Goal: Task Accomplishment & Management: Manage account settings

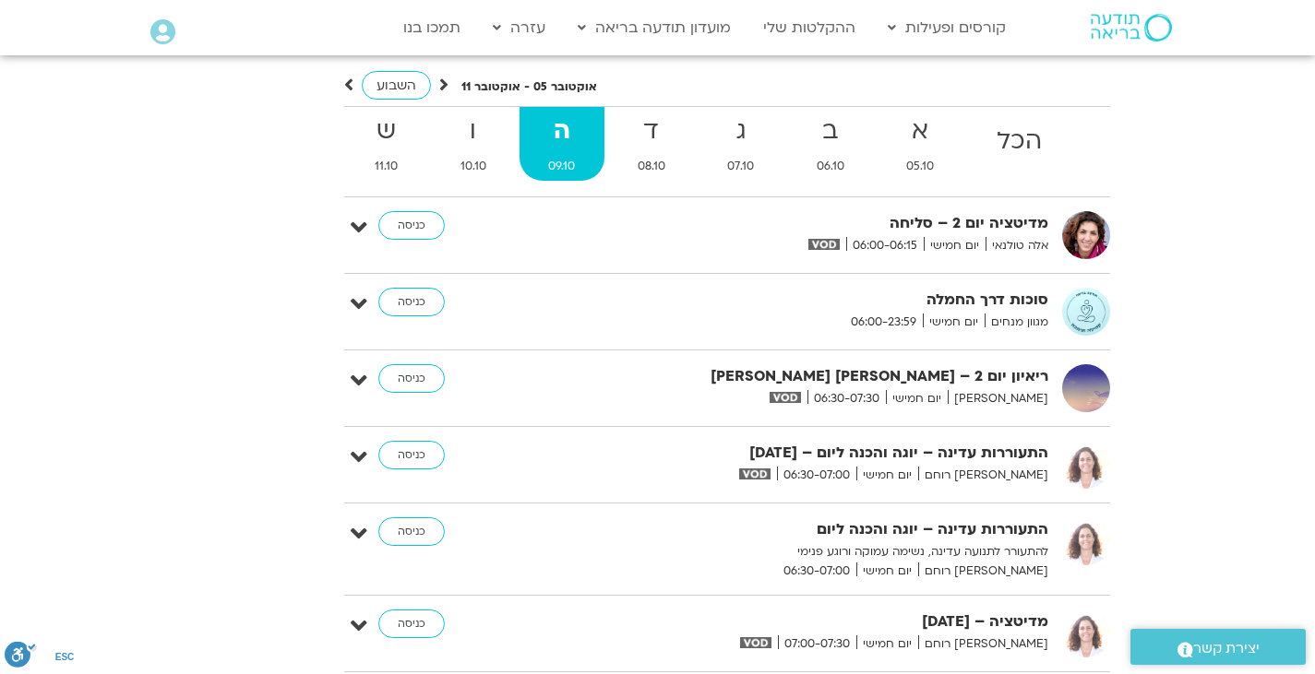
scroll to position [3925, 0]
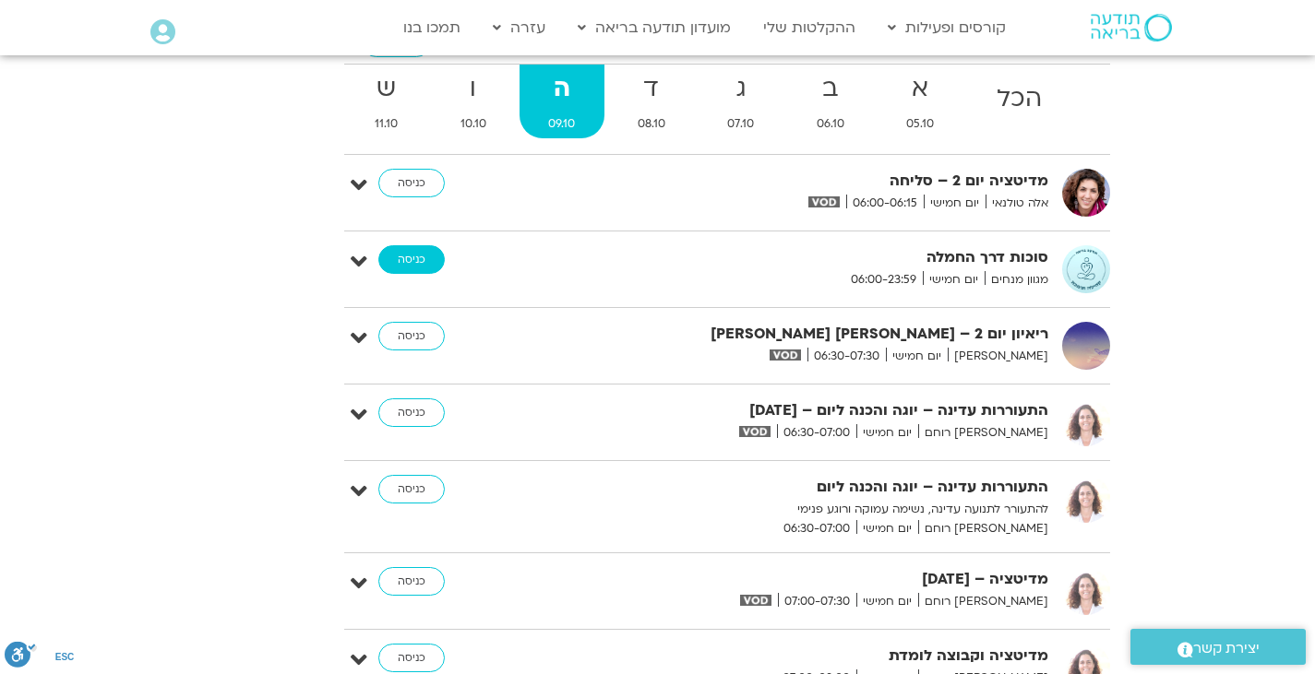
click at [402, 275] on link "כניסה" at bounding box center [411, 260] width 66 height 30
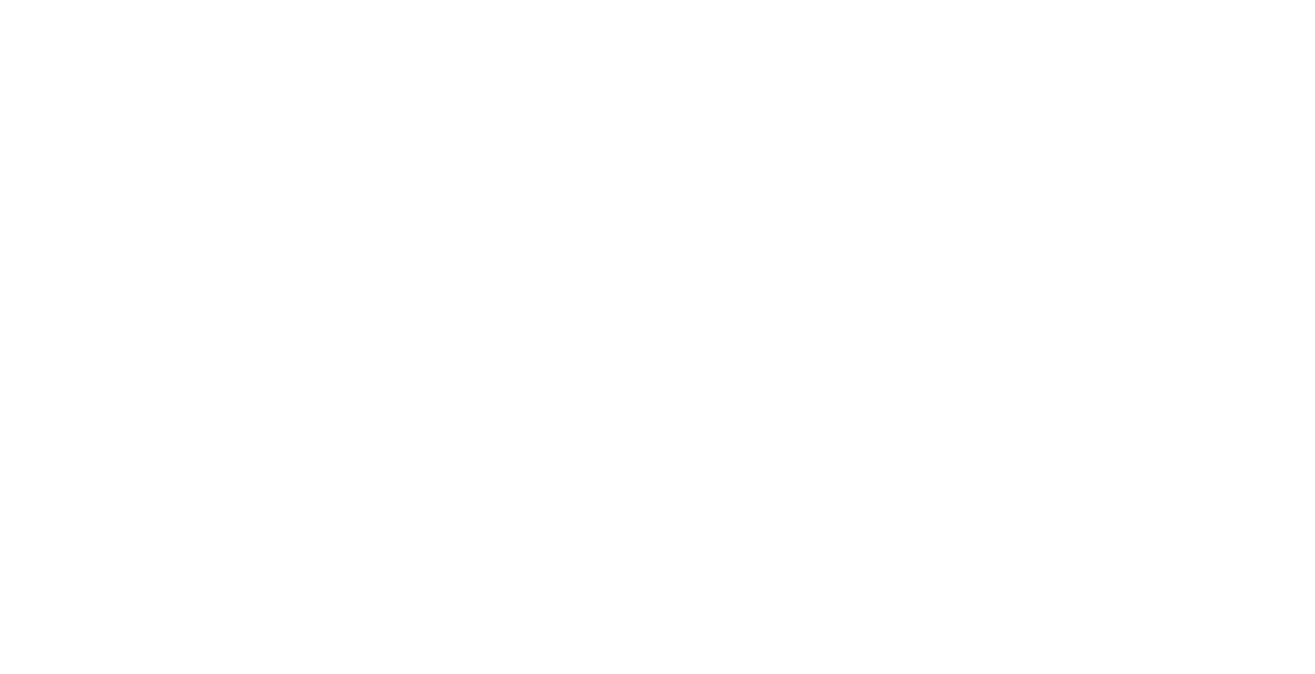
click at [0, 0] on html at bounding box center [0, 0] width 0 height 0
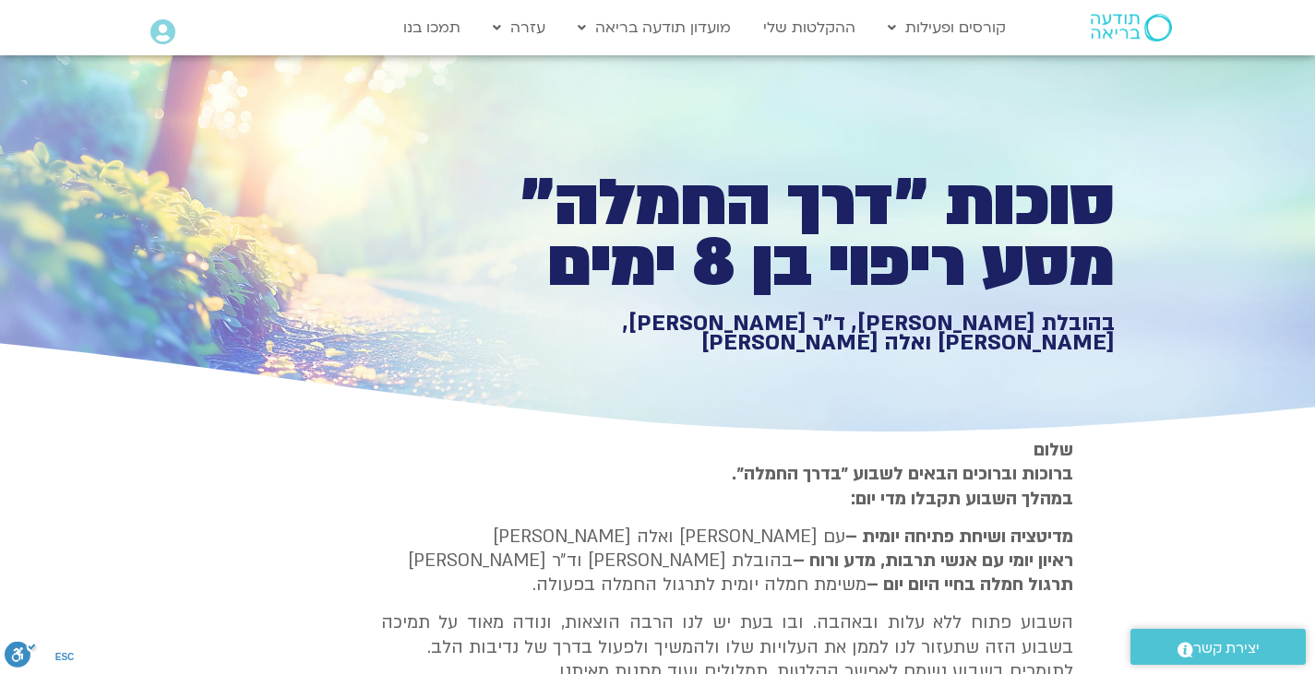
click at [151, 32] on icon at bounding box center [162, 32] width 25 height 26
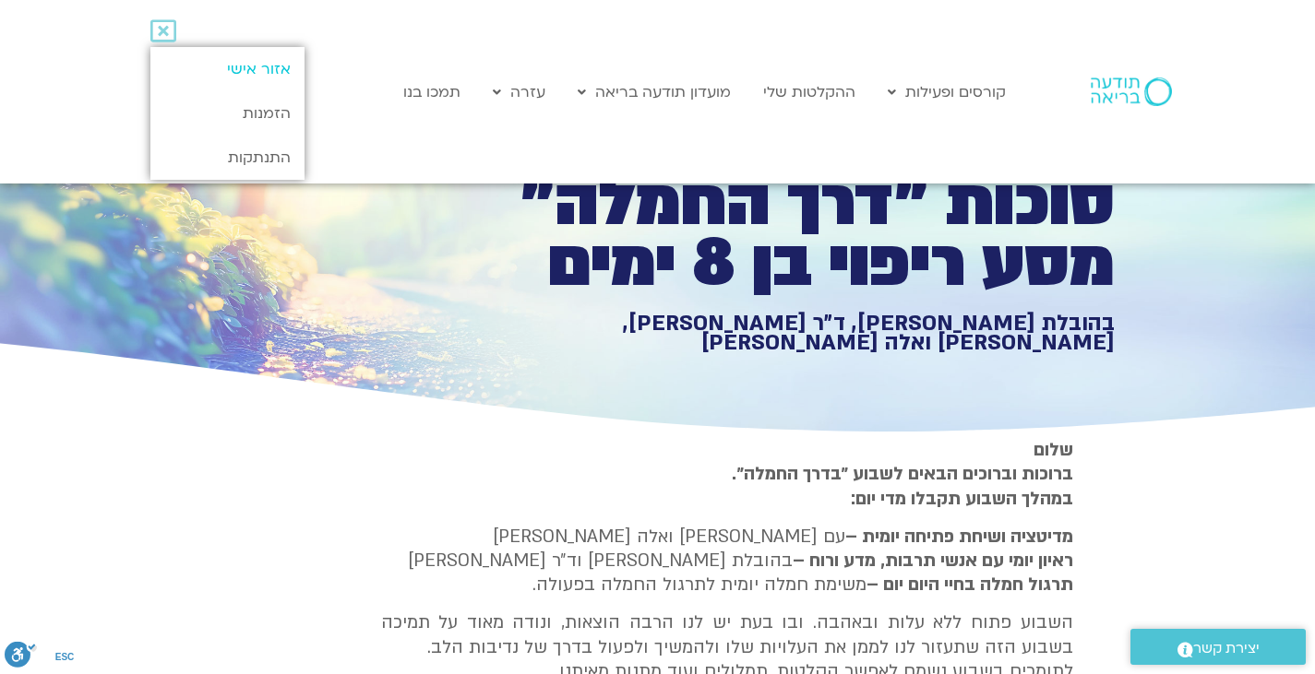
click at [267, 72] on link "אזור אישי" at bounding box center [227, 69] width 154 height 44
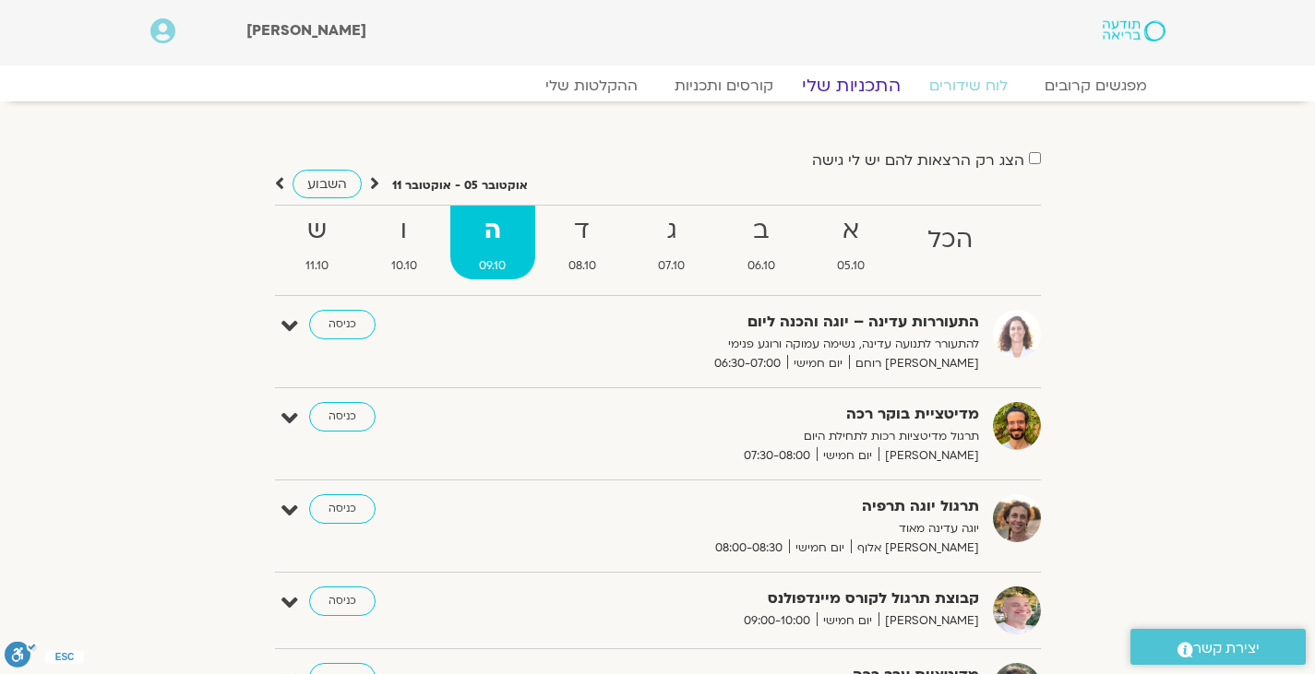
click at [829, 82] on link "התכניות שלי" at bounding box center [851, 86] width 143 height 22
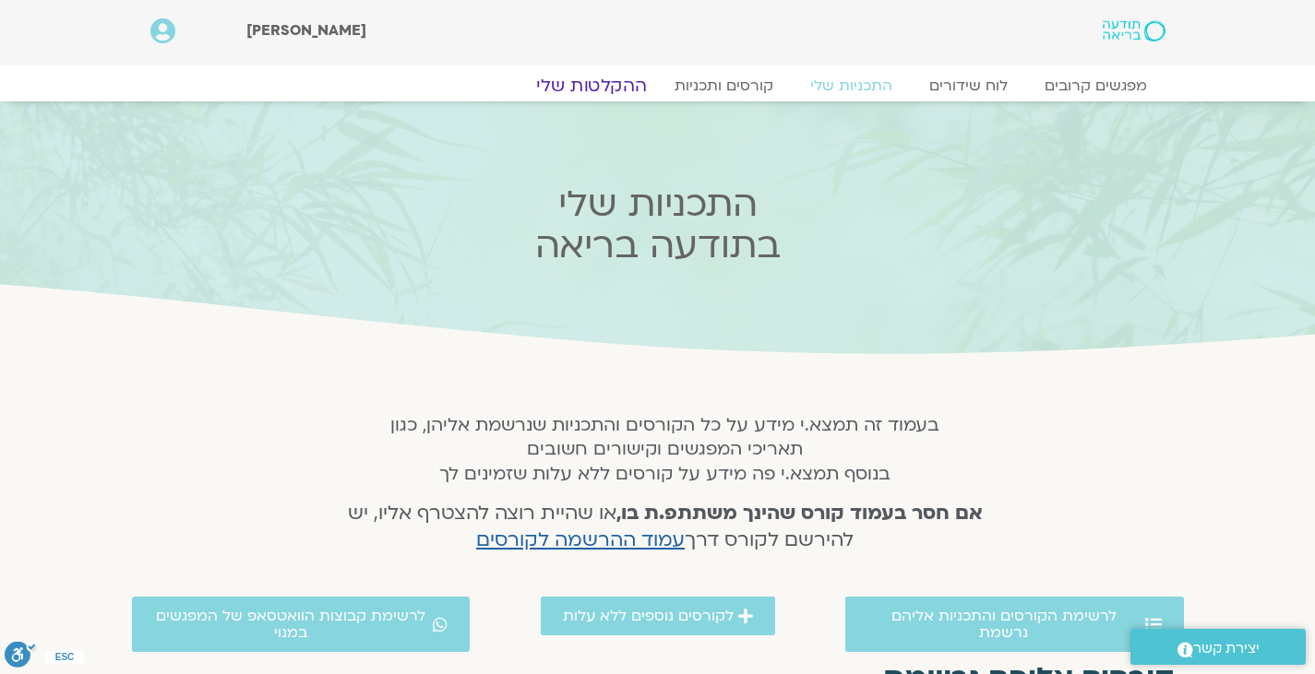
click at [614, 78] on link "ההקלטות שלי" at bounding box center [591, 86] width 155 height 22
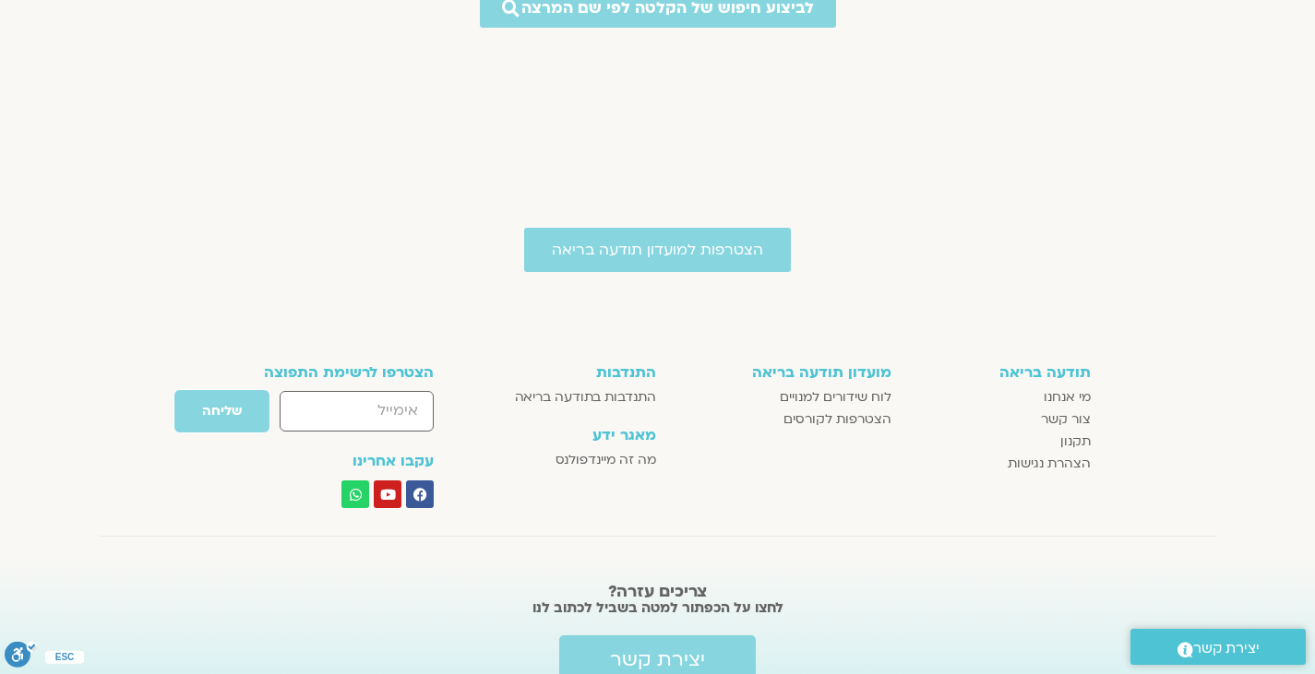
scroll to position [1339, 0]
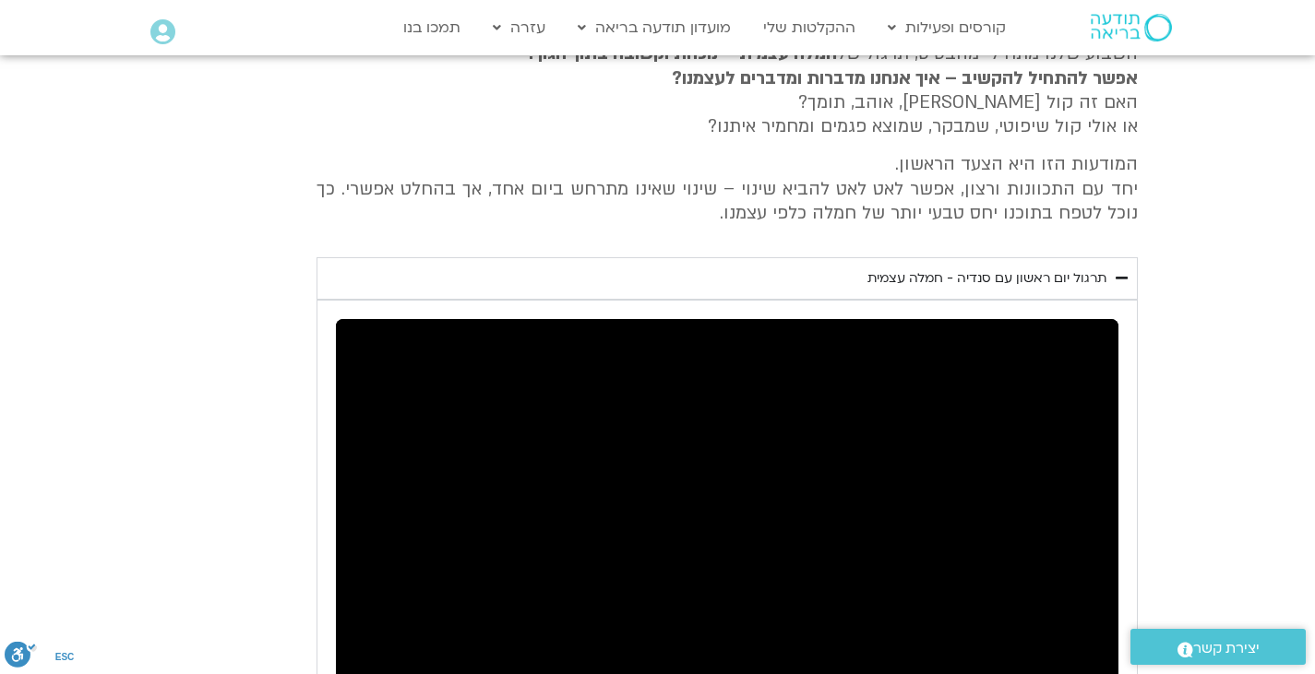
scroll to position [1673, 0]
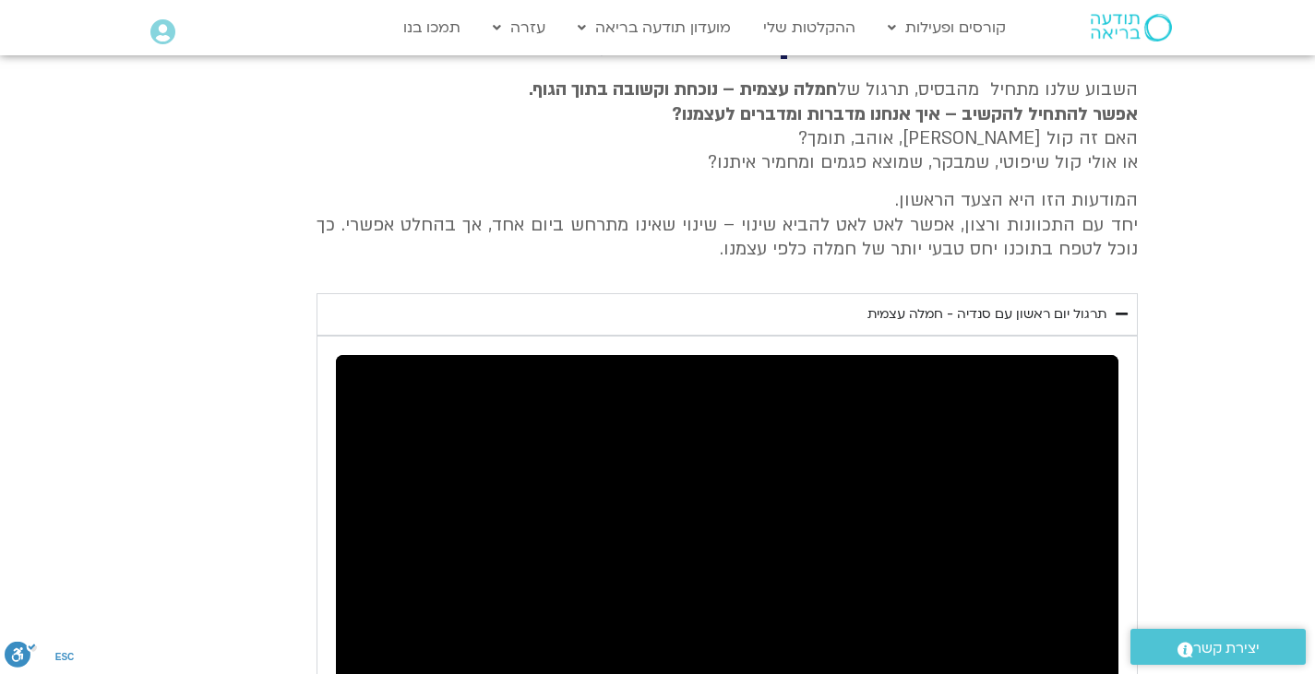
click at [1132, 314] on summary "תרגול יום ראשון עם סנדיה - חמלה עצמית" at bounding box center [726, 314] width 821 height 42
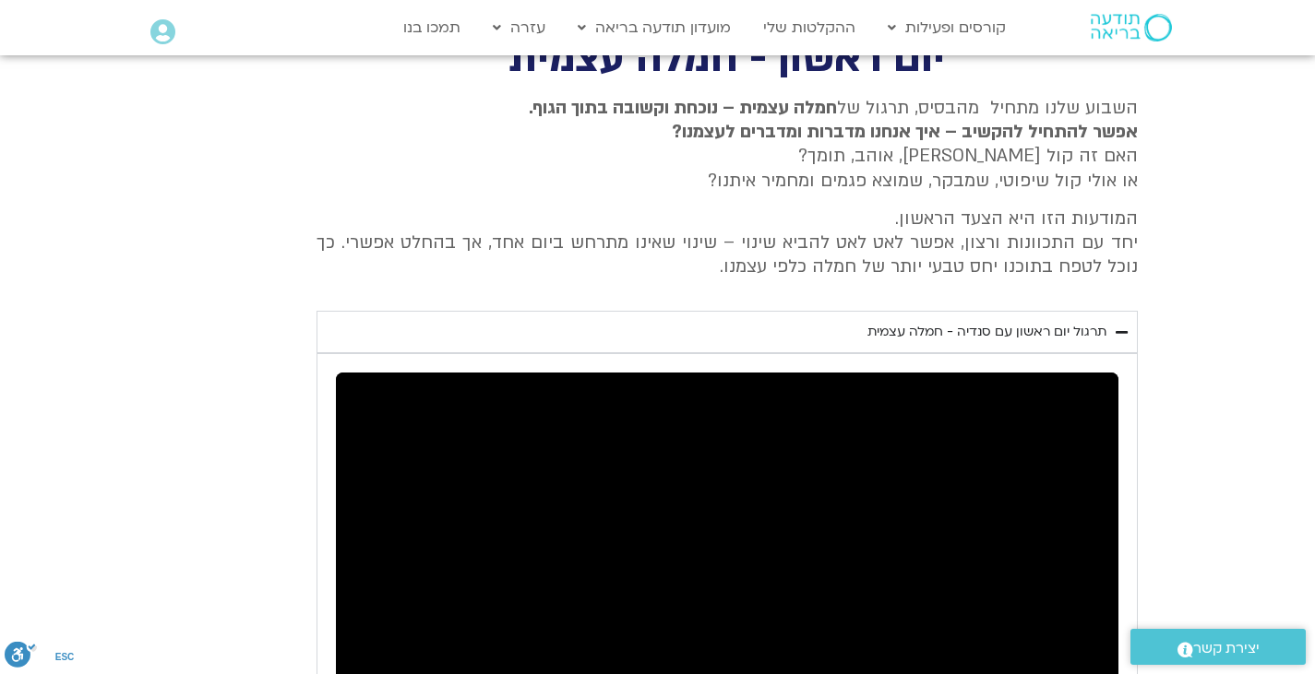
scroll to position [2158, 0]
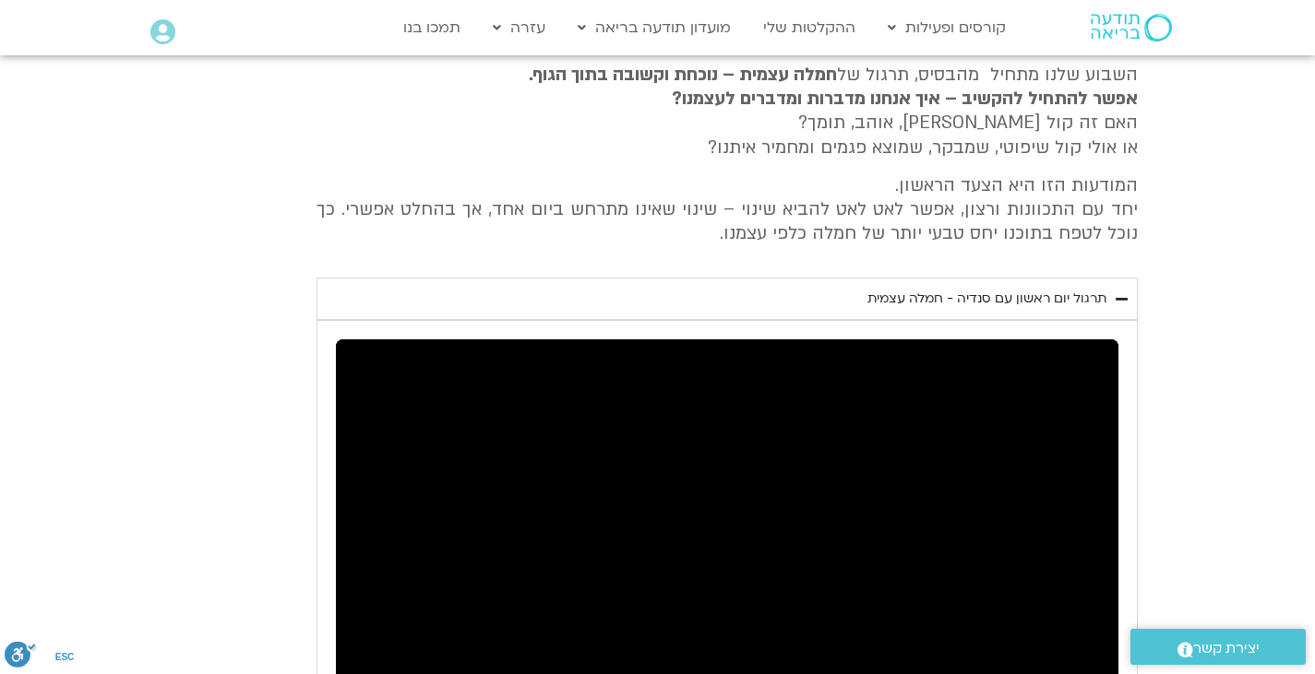
click at [1124, 300] on icon "Accordion. Open links with Enter or Space, close with Escape, and navigate with…" at bounding box center [1121, 299] width 12 height 14
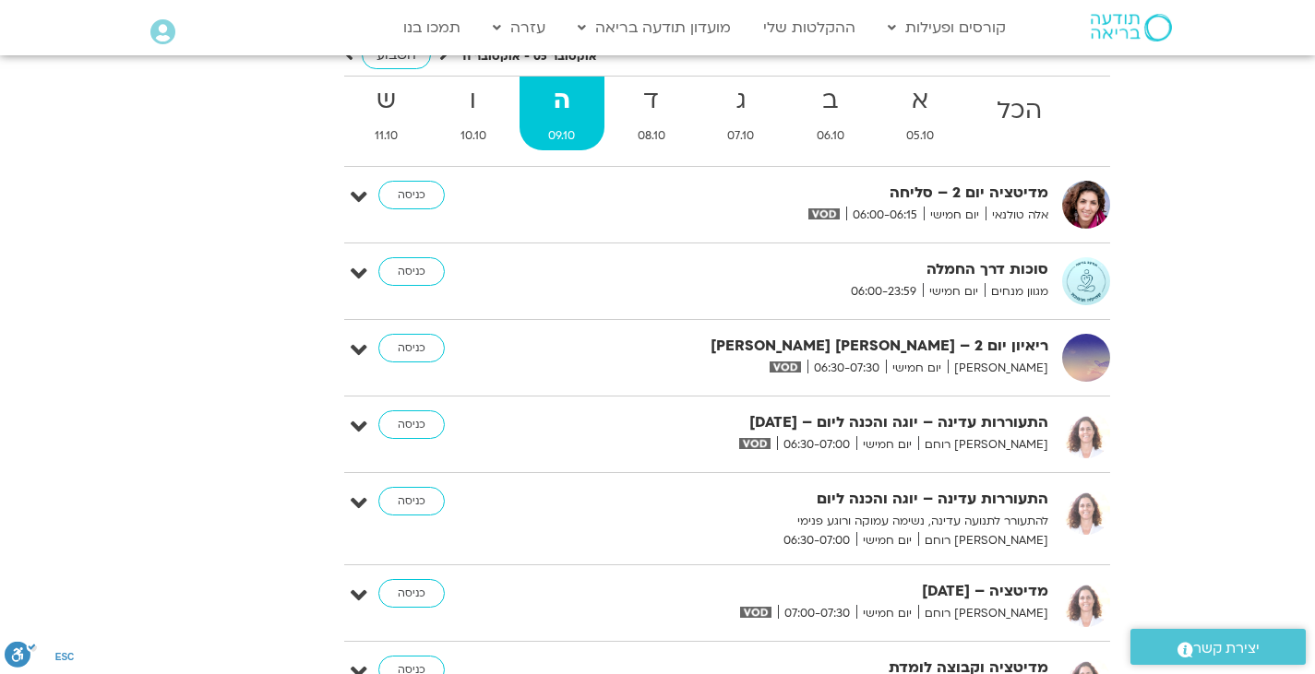
scroll to position [2957, 0]
click at [351, 286] on icon at bounding box center [359, 273] width 17 height 26
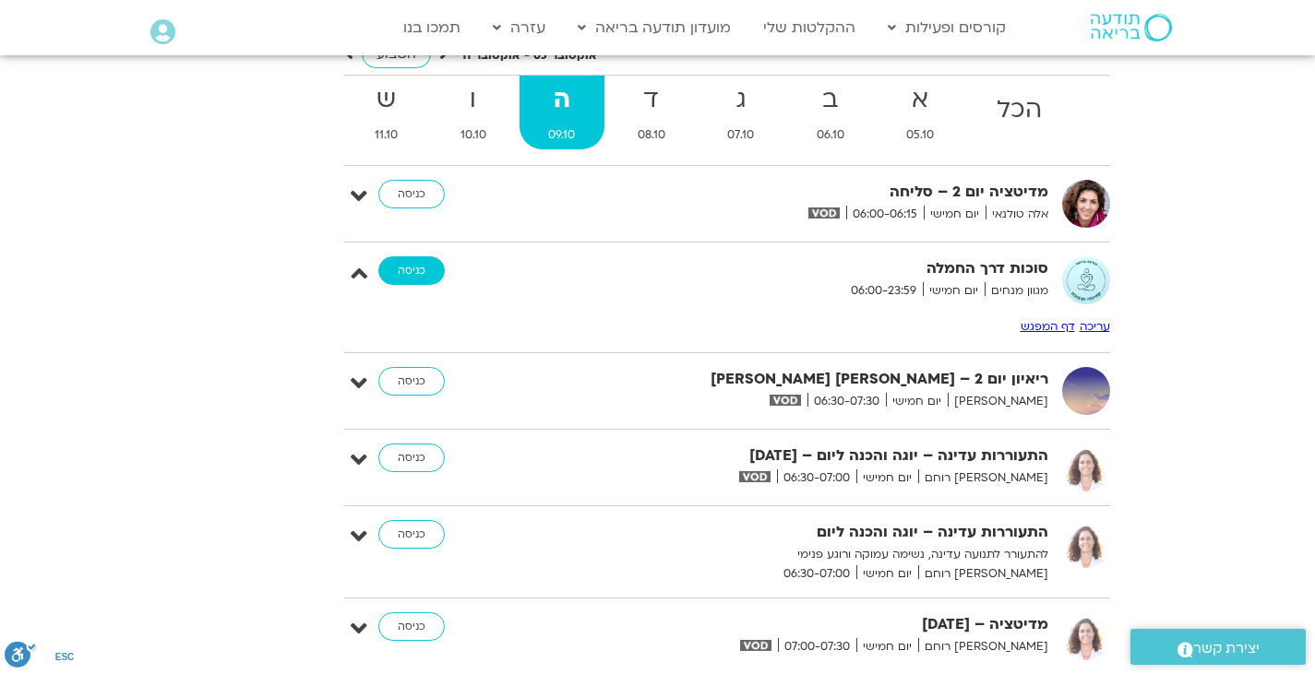
click at [406, 286] on link "כניסה" at bounding box center [411, 271] width 66 height 30
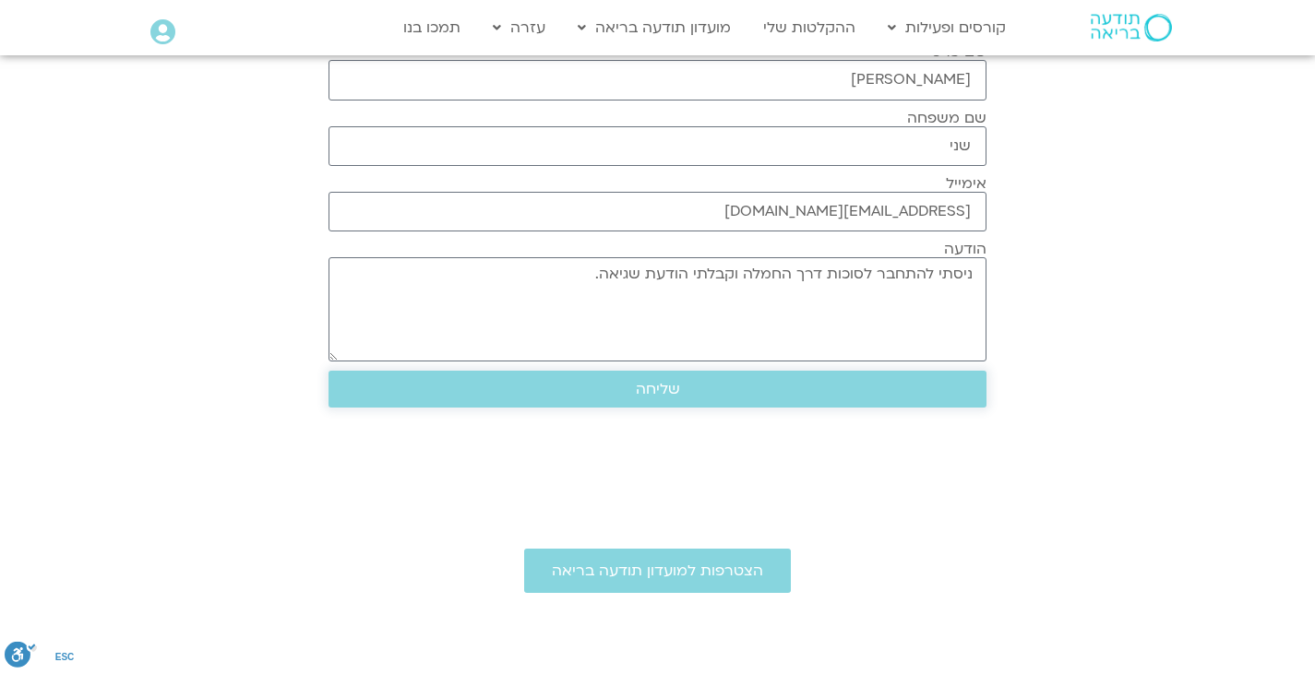
scroll to position [350, 0]
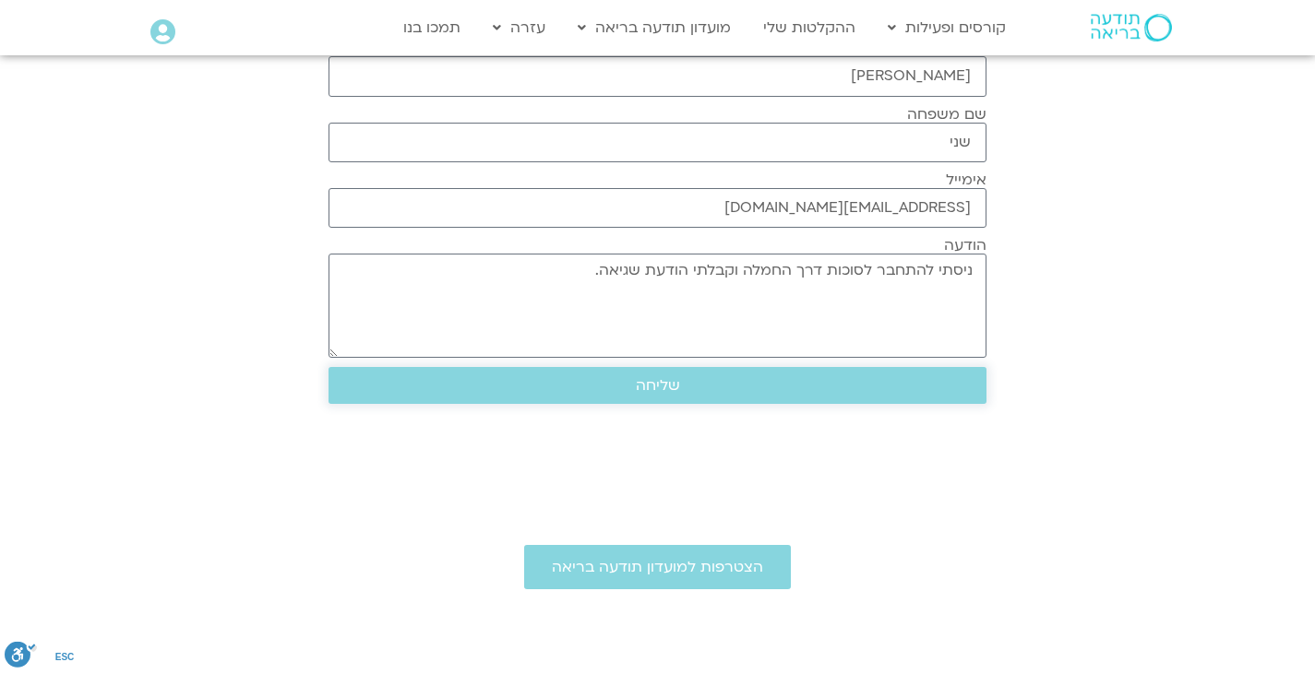
click at [632, 386] on span "שליחה" at bounding box center [657, 385] width 613 height 17
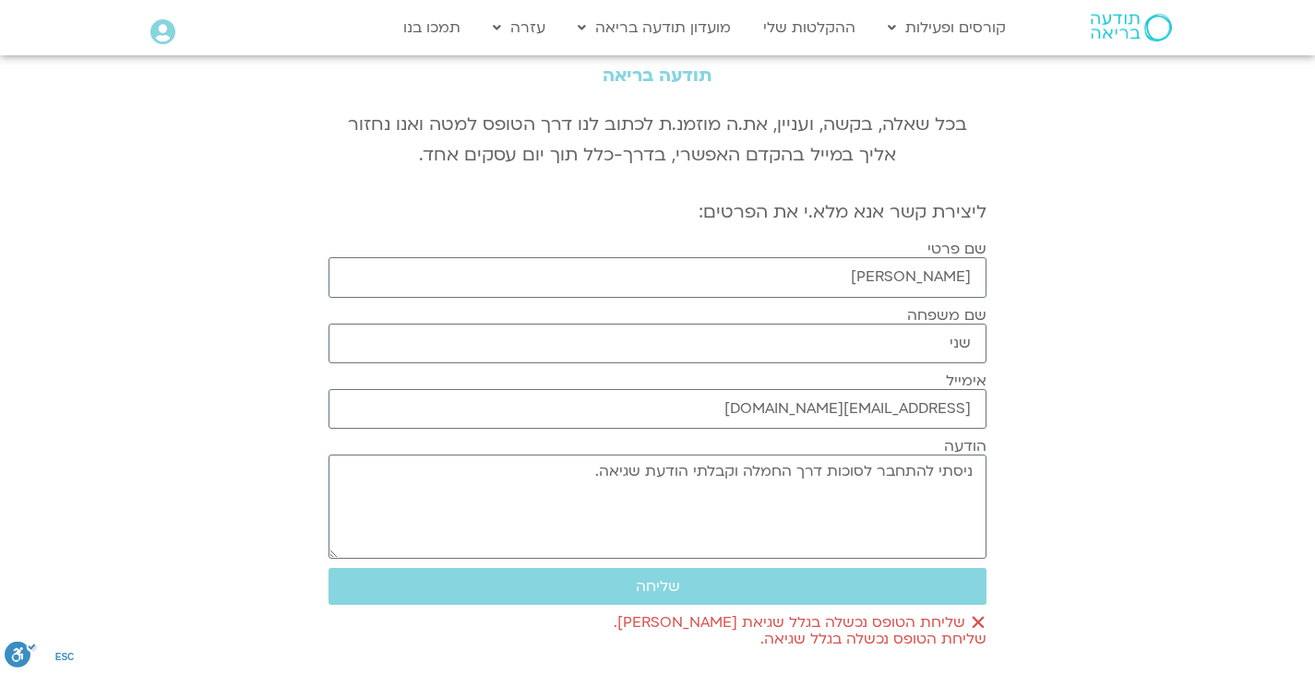
scroll to position [148, 0]
click at [976, 74] on link "לוח שידורים" at bounding box center [979, 66] width 203 height 42
